Goal: Check status: Check status

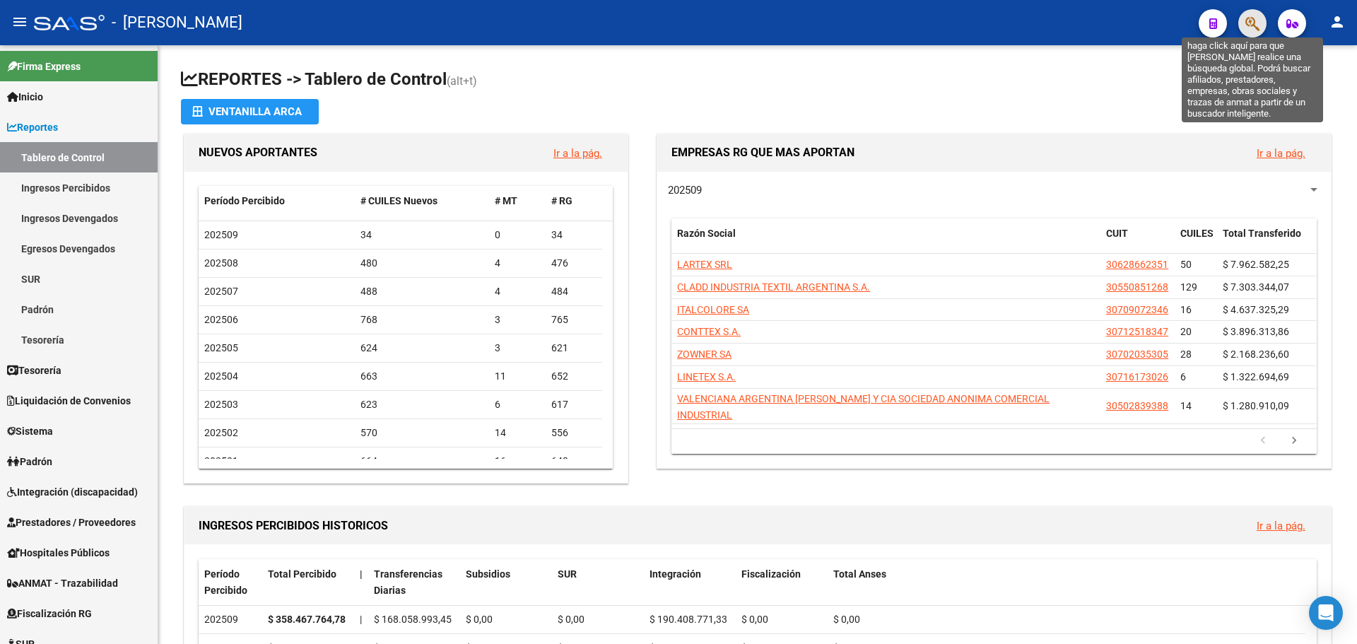
click at [1255, 28] on icon "button" at bounding box center [1253, 24] width 14 height 16
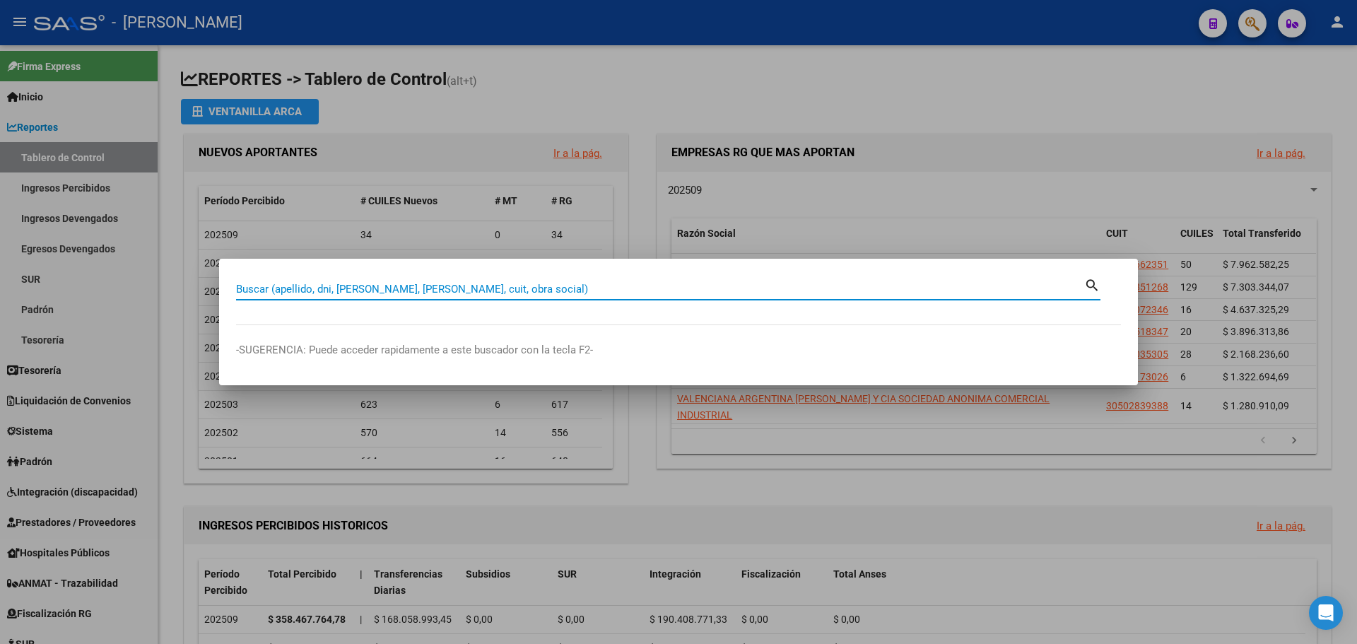
paste input "20106209"
type input "20106209"
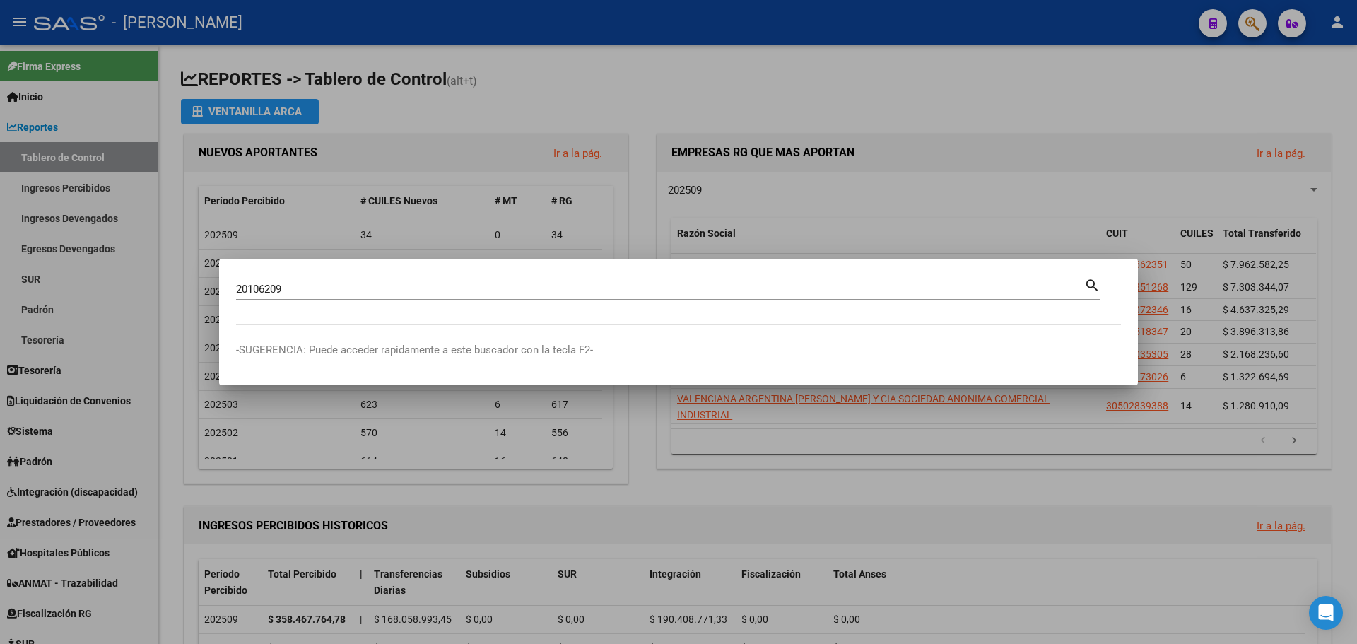
click at [1089, 284] on mat-icon "search" at bounding box center [1093, 284] width 16 height 17
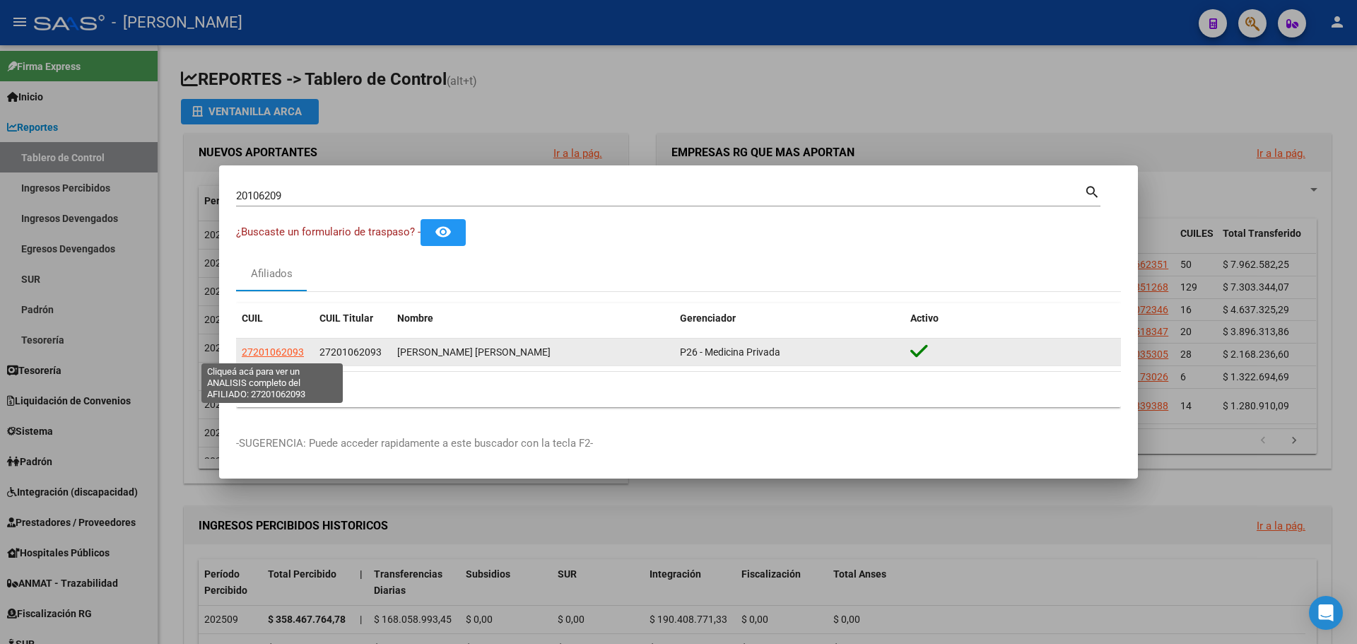
click at [281, 353] on span "27201062093" at bounding box center [273, 351] width 62 height 11
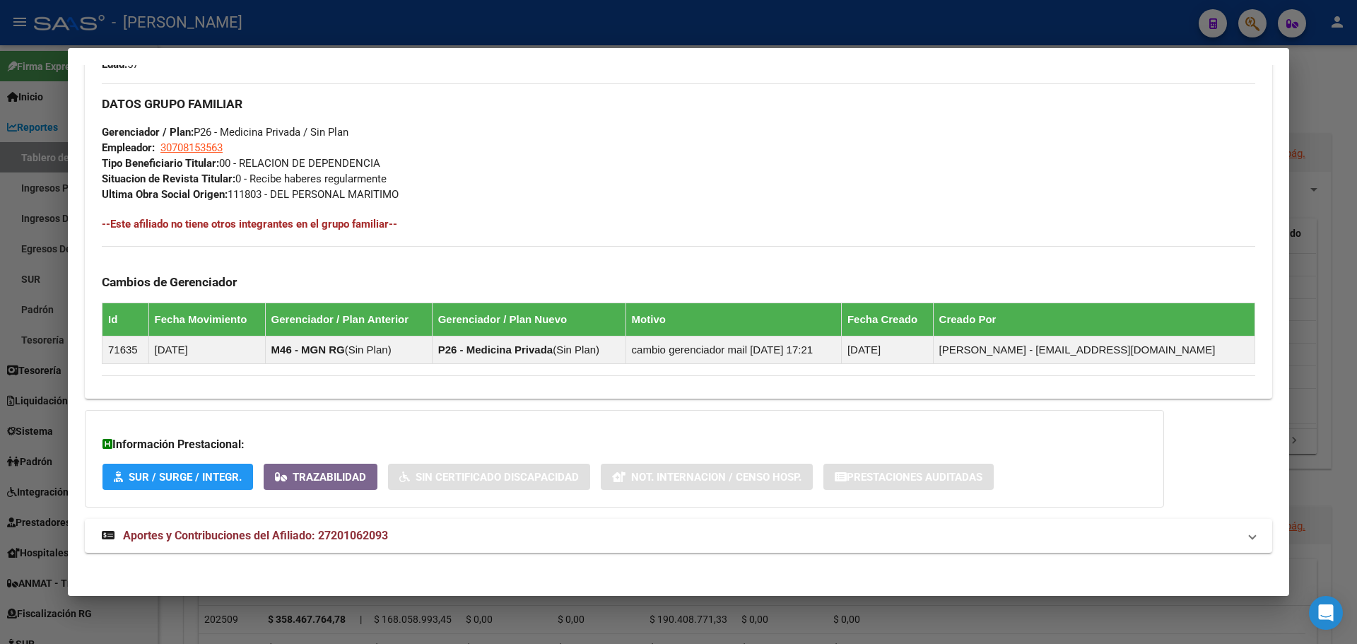
scroll to position [665, 0]
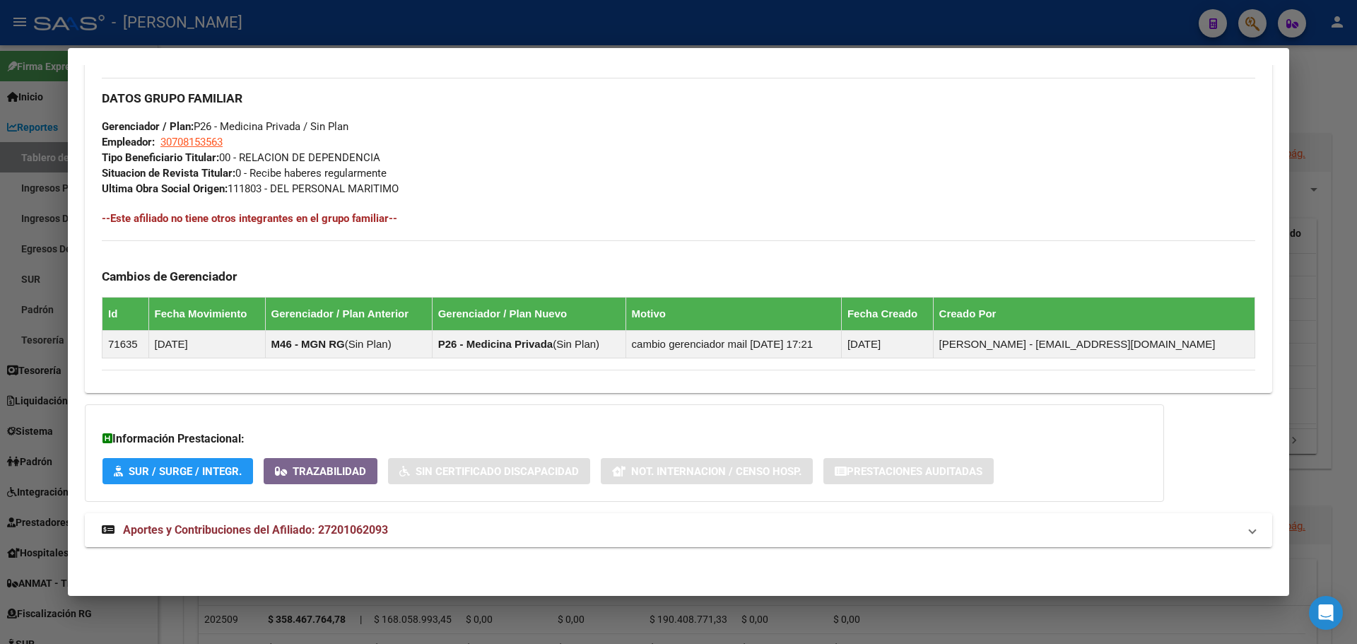
click at [467, 534] on mat-panel-title "Aportes y Contribuciones del Afiliado: 27201062093" at bounding box center [670, 530] width 1137 height 17
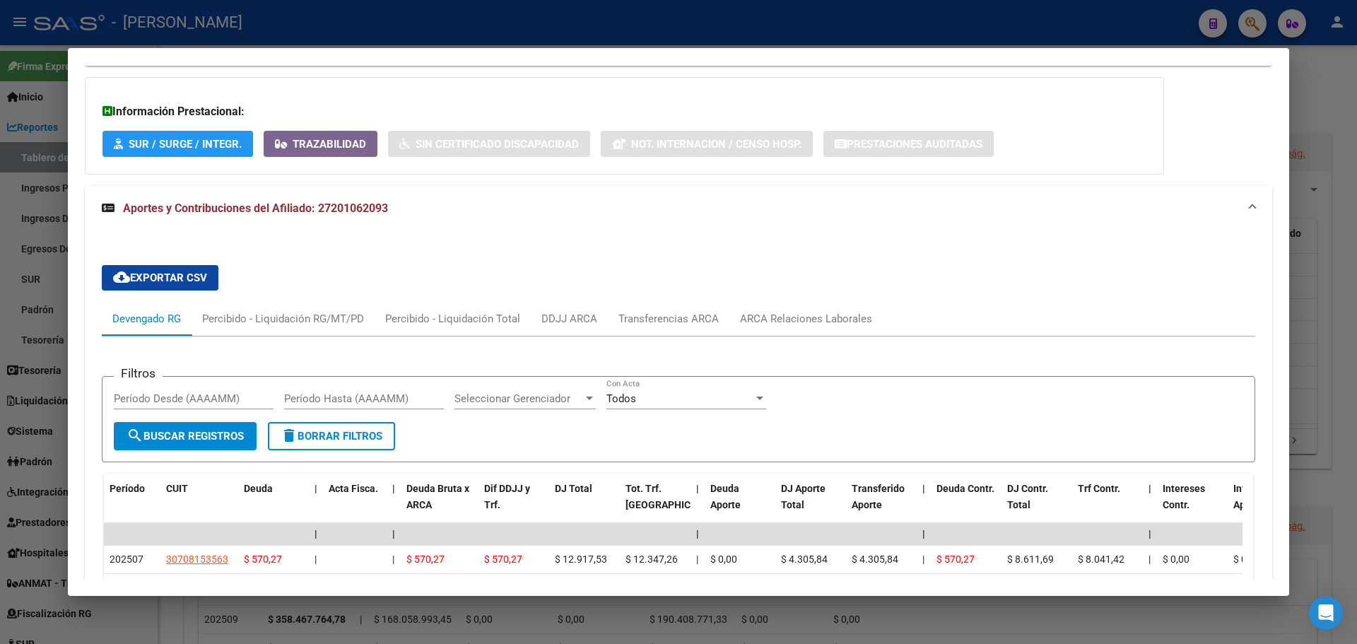
scroll to position [1159, 0]
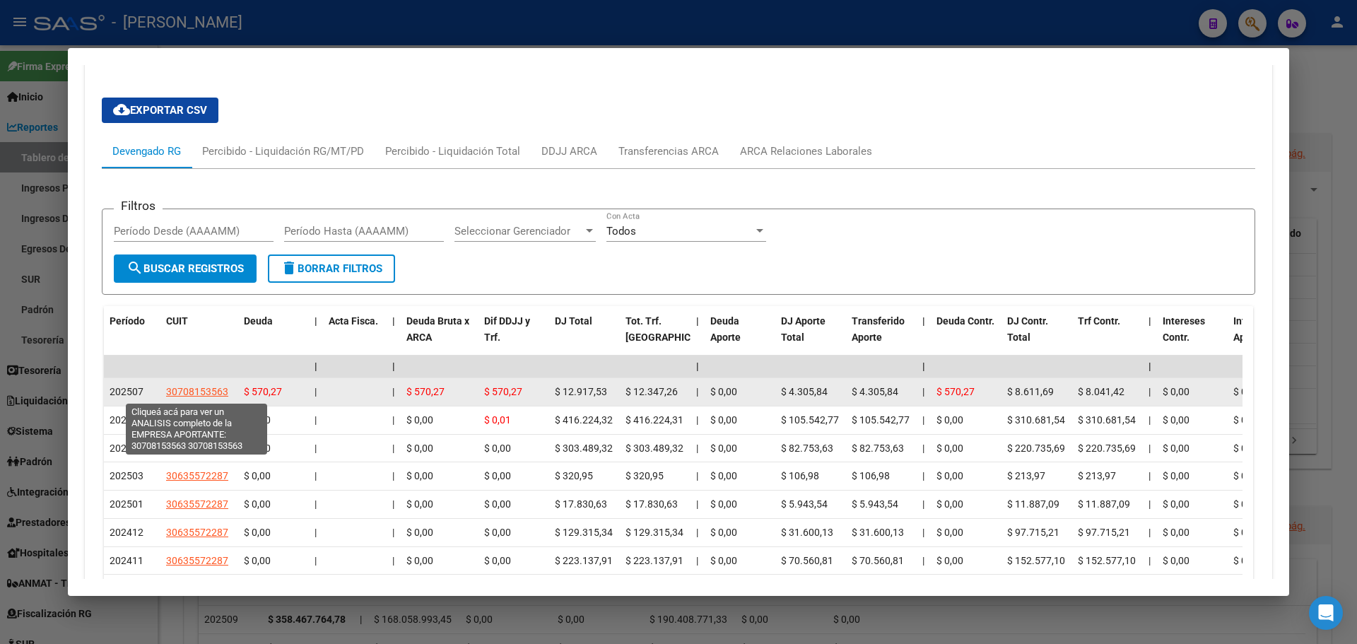
click at [204, 388] on span "30708153563" at bounding box center [197, 391] width 62 height 11
type textarea "30708153563"
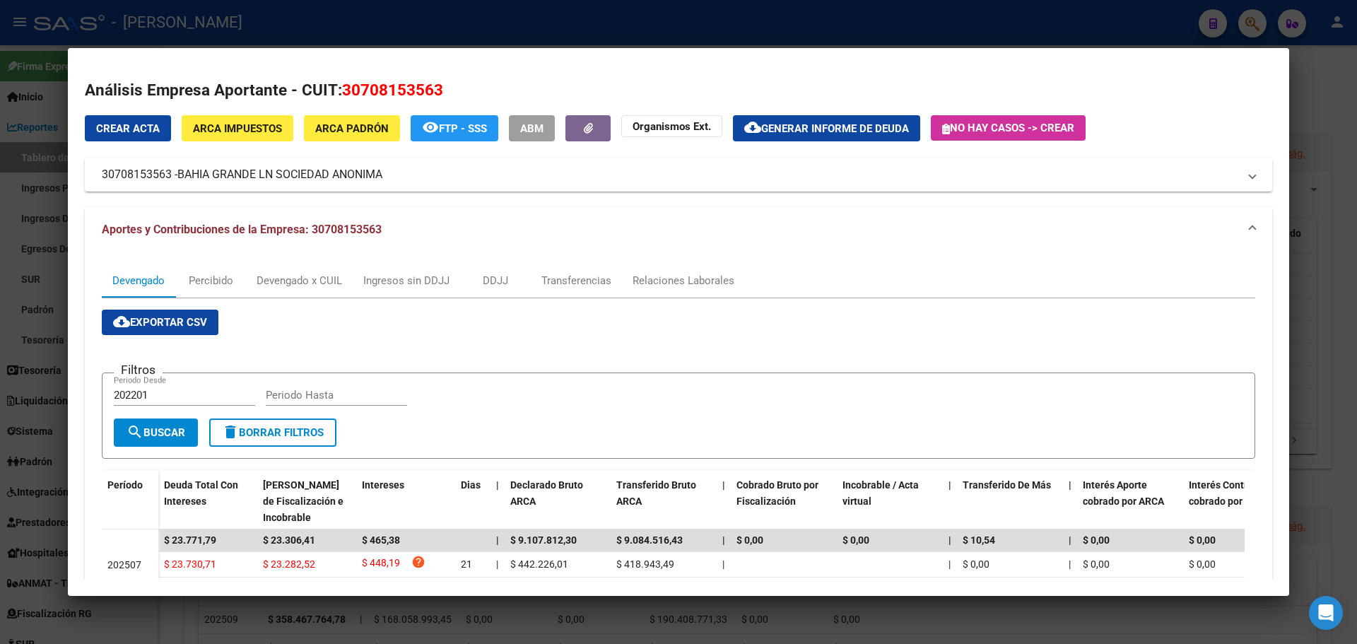
click at [1324, 81] on div at bounding box center [678, 322] width 1357 height 644
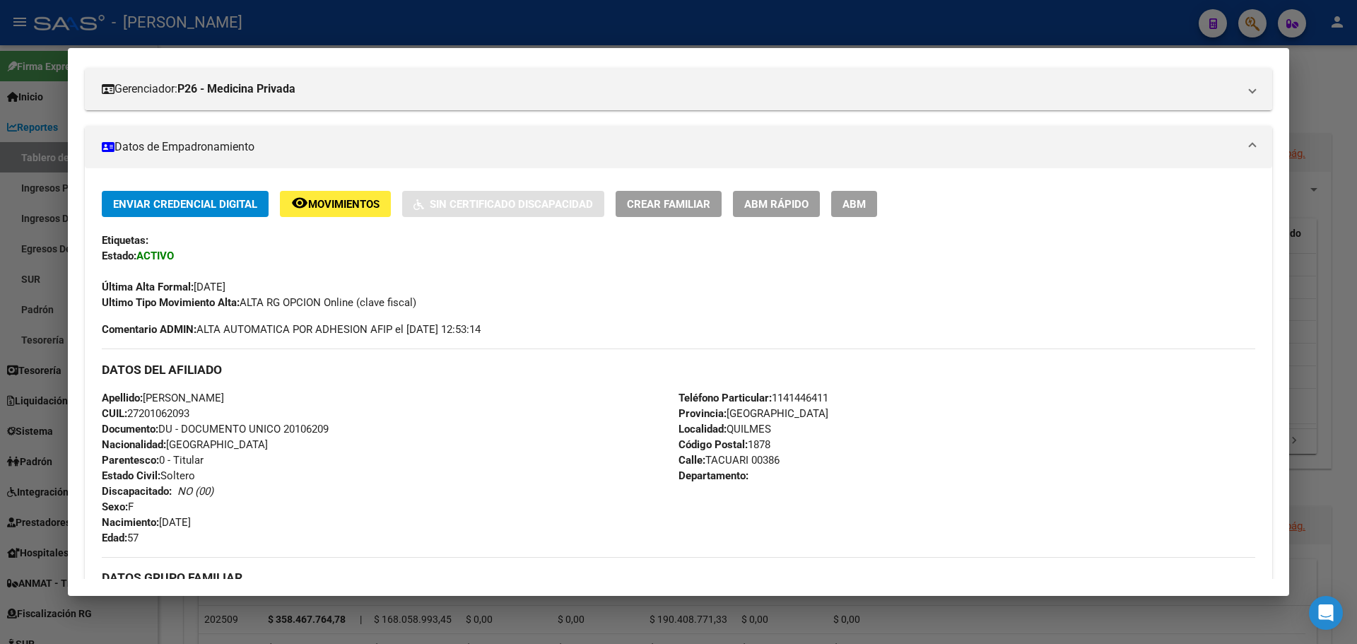
scroll to position [28, 0]
